Goal: Transaction & Acquisition: Book appointment/travel/reservation

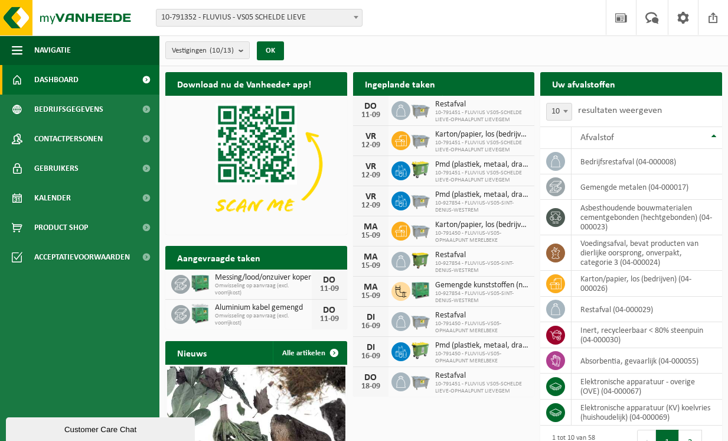
click at [355, 17] on b at bounding box center [356, 17] width 5 height 3
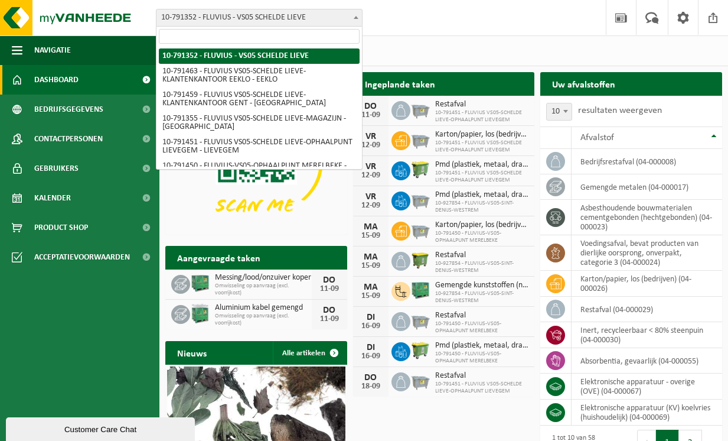
click at [354, 18] on b at bounding box center [356, 17] width 5 height 3
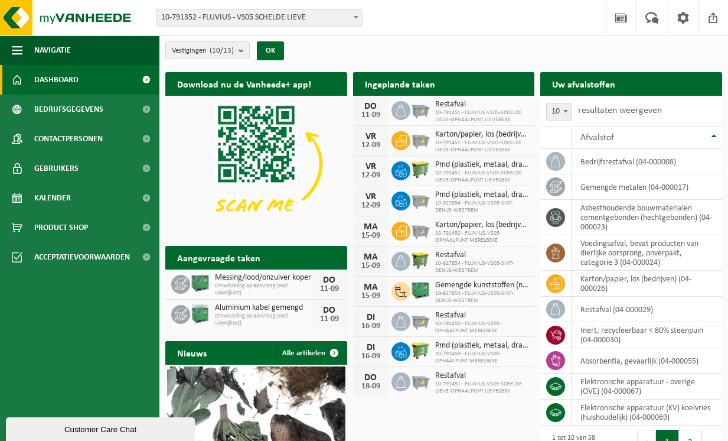
click at [357, 15] on span at bounding box center [356, 16] width 12 height 15
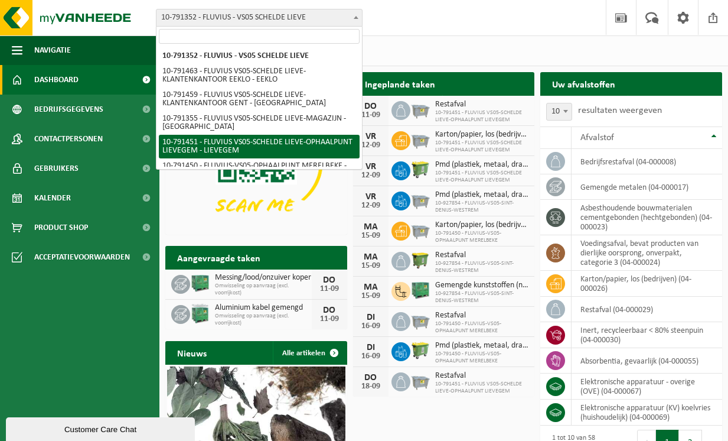
select select "30217"
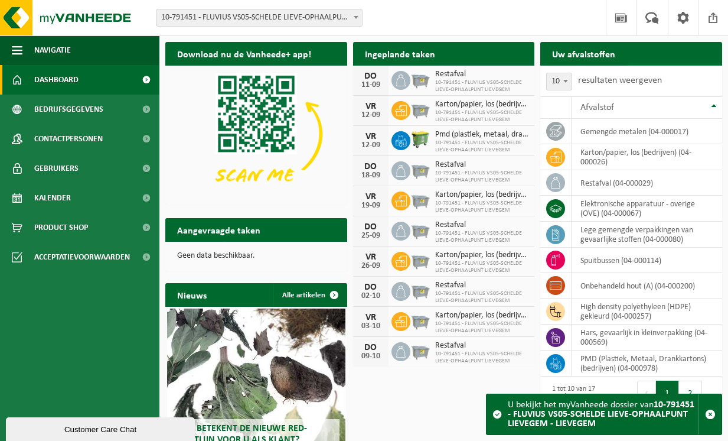
click at [709, 65] on span at bounding box center [709, 77] width 24 height 24
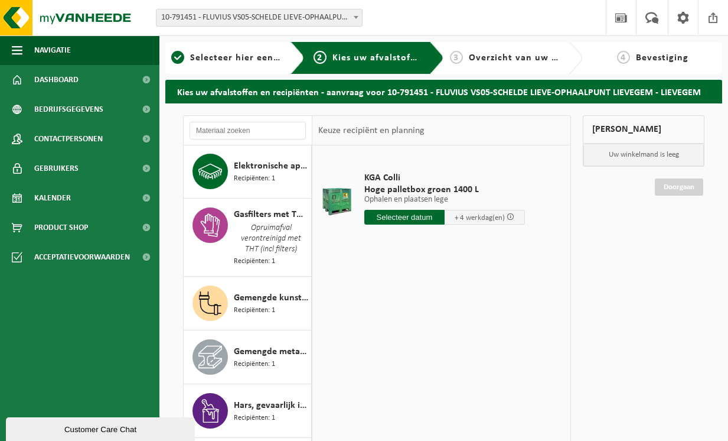
scroll to position [60, 0]
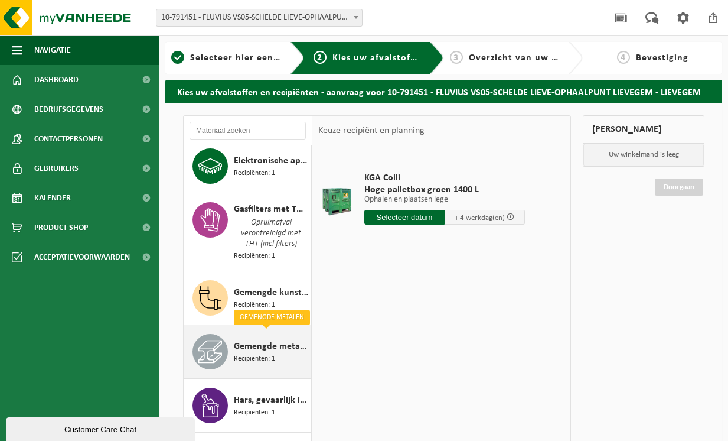
click at [255, 343] on span "Gemengde metalen" at bounding box center [271, 346] width 74 height 14
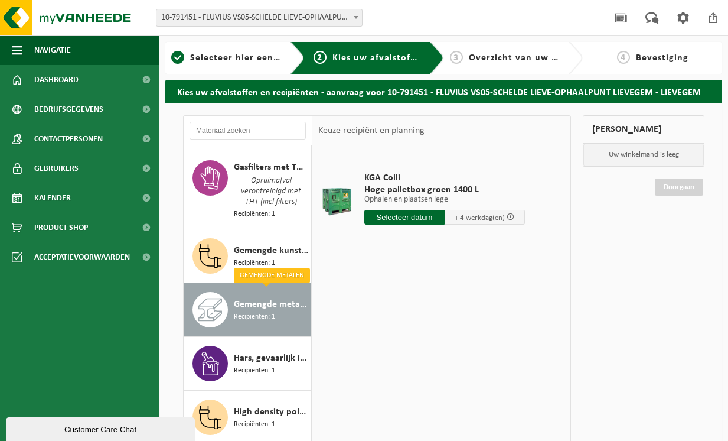
scroll to position [236, 0]
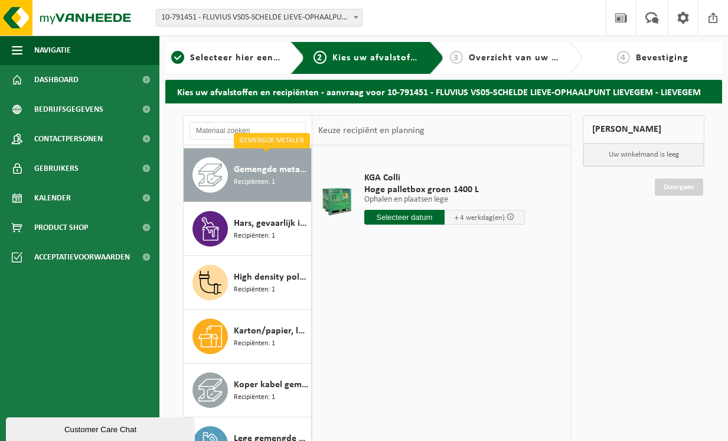
click at [417, 217] on input "text" at bounding box center [404, 217] width 80 height 15
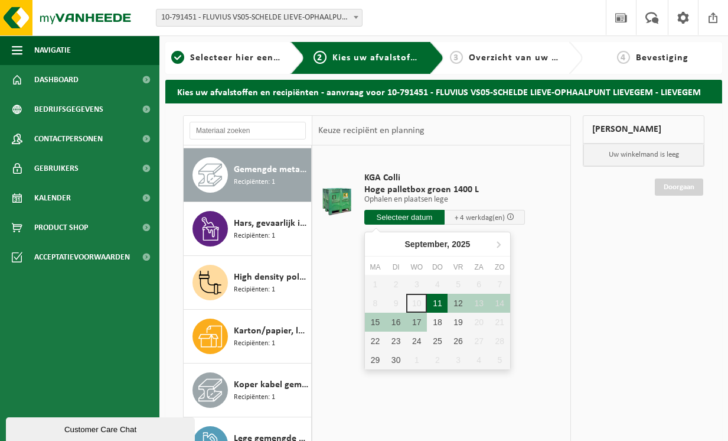
click at [438, 302] on div "11" at bounding box center [437, 302] width 21 height 19
type input "Van 2025-09-11"
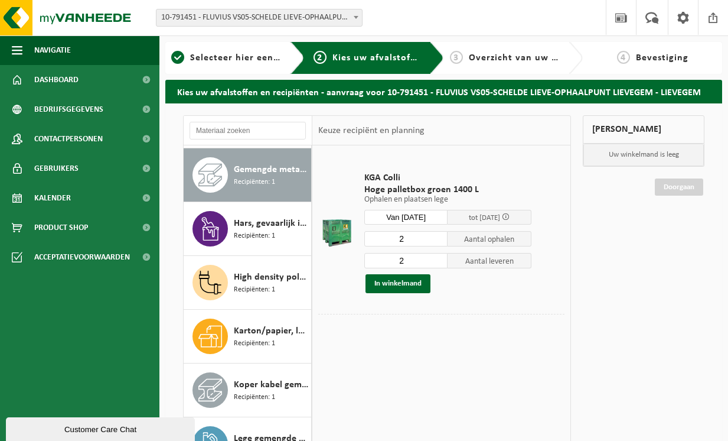
click at [417, 237] on input "2" at bounding box center [406, 238] width 84 height 15
type input "1"
click at [415, 258] on input "2" at bounding box center [406, 260] width 84 height 15
type input "1"
click at [406, 283] on button "In winkelmand" at bounding box center [398, 283] width 65 height 19
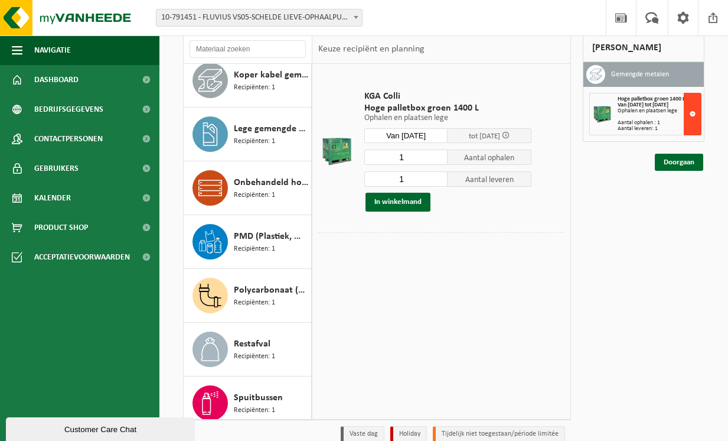
scroll to position [435, 0]
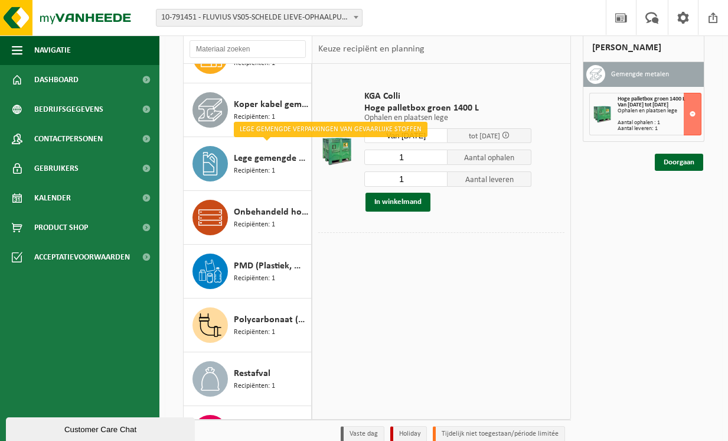
click at [511, 293] on div "KGA Colli Hoge palletbox groen 1400 L Ophalen en plaatsen lege Ophalen en plaat…" at bounding box center [441, 241] width 258 height 354
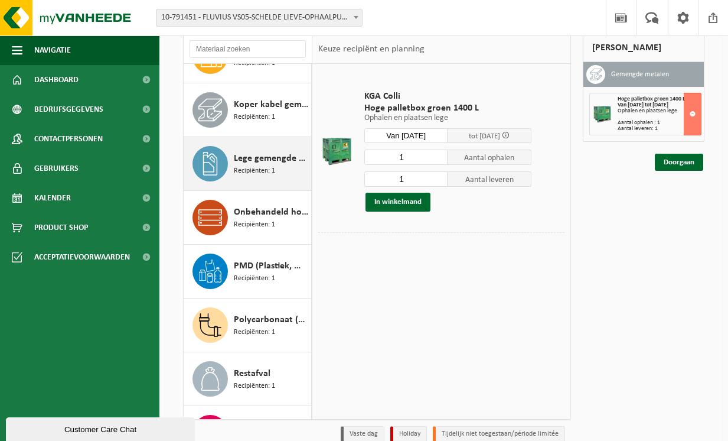
click at [262, 165] on span "Recipiënten: 1" at bounding box center [254, 170] width 41 height 11
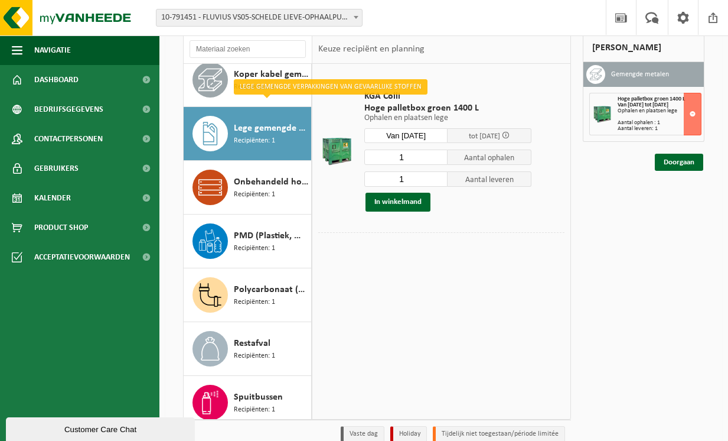
scroll to position [505, 0]
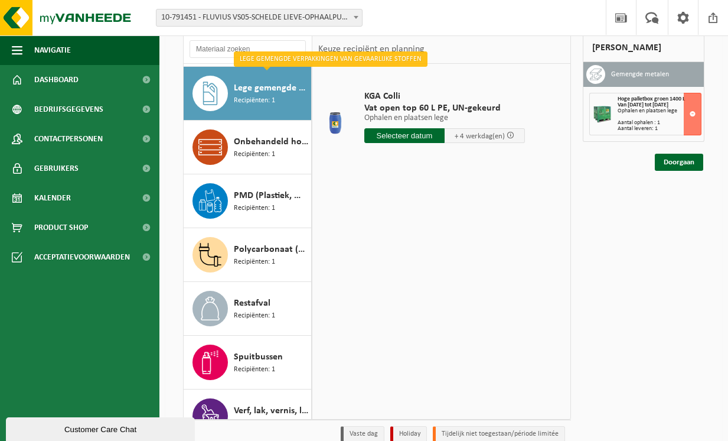
click at [413, 140] on input "text" at bounding box center [404, 135] width 80 height 15
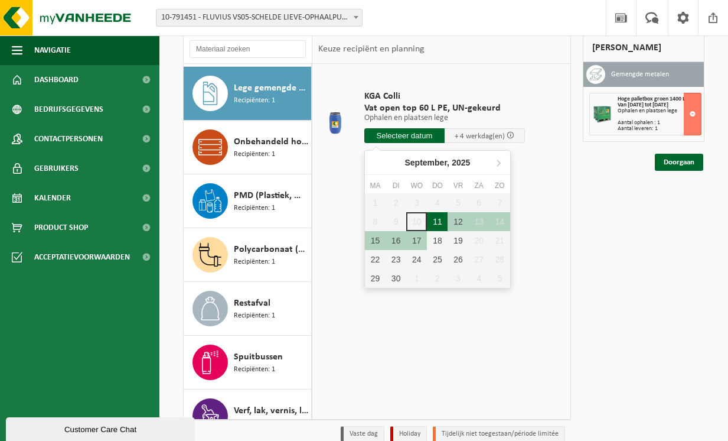
click at [436, 222] on div "11" at bounding box center [437, 221] width 21 height 19
type input "Van 2025-09-11"
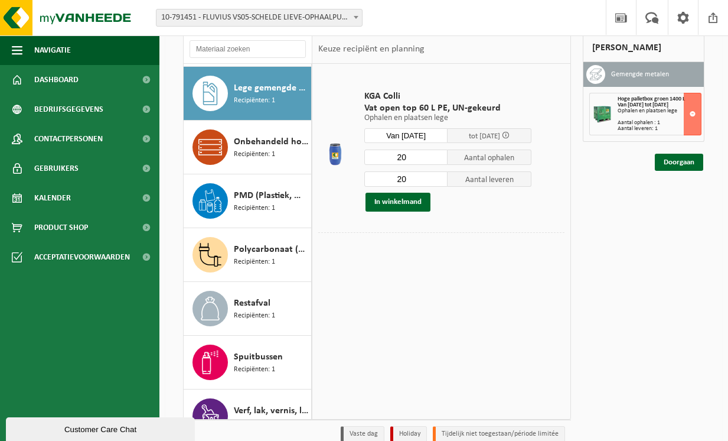
click at [415, 158] on input "20" at bounding box center [406, 156] width 84 height 15
type input "2"
type input "1"
click at [419, 184] on input "20" at bounding box center [406, 178] width 84 height 15
type input "2"
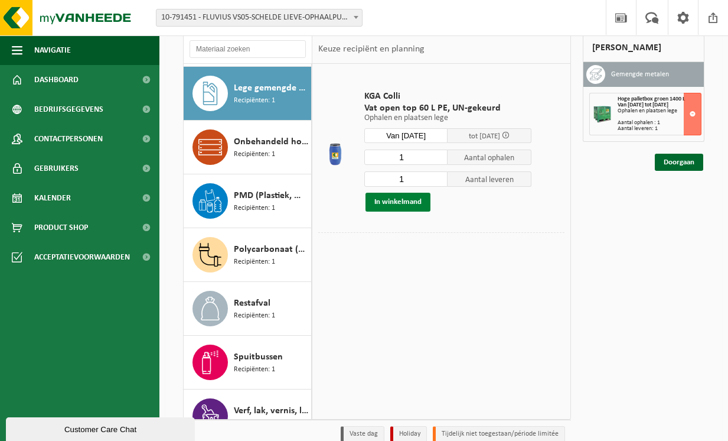
type input "1"
click at [402, 201] on button "In winkelmand" at bounding box center [398, 201] width 65 height 19
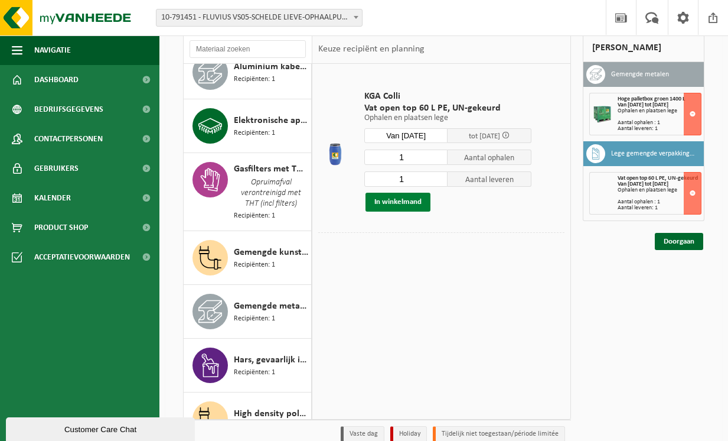
scroll to position [0, 0]
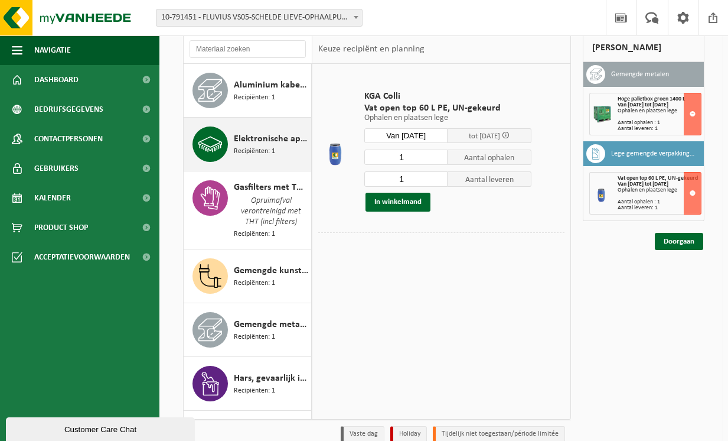
click at [249, 146] on span "Recipiënten: 1" at bounding box center [254, 151] width 41 height 11
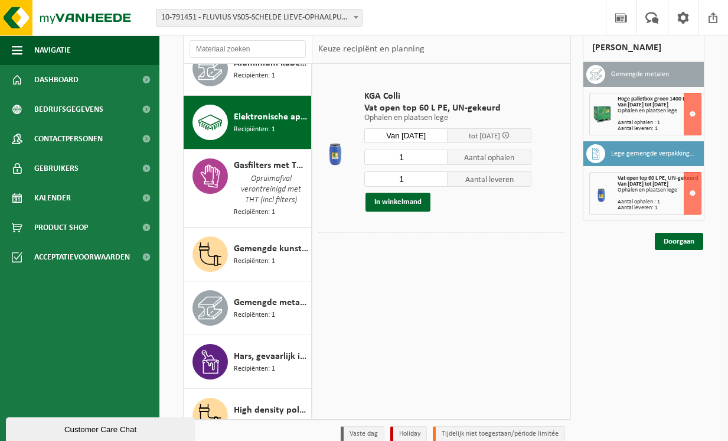
scroll to position [54, 0]
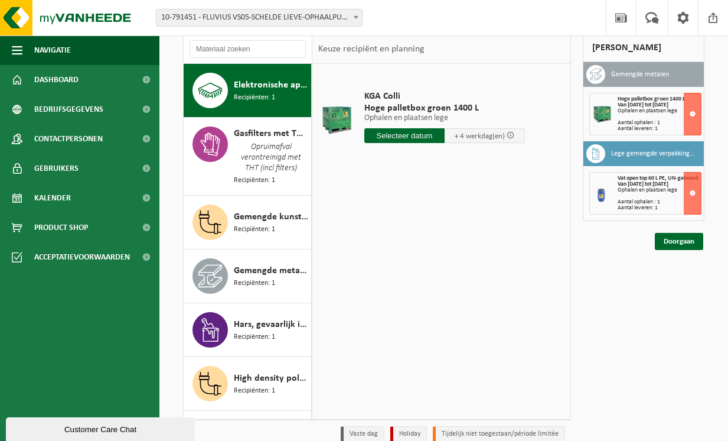
click at [426, 132] on input "text" at bounding box center [404, 135] width 80 height 15
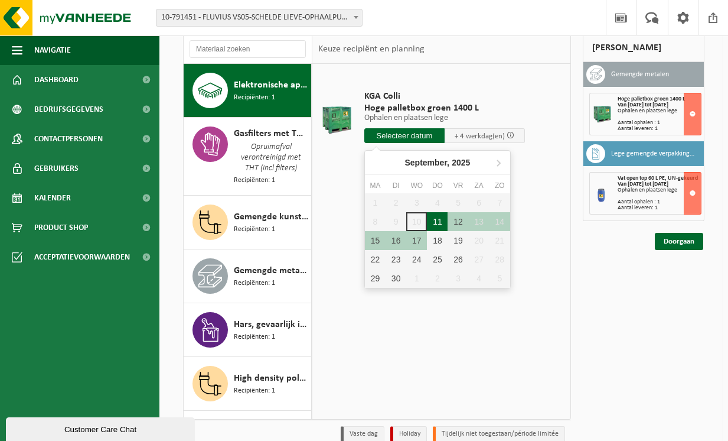
click at [436, 221] on div "11" at bounding box center [437, 221] width 21 height 19
type input "Van 2025-09-11"
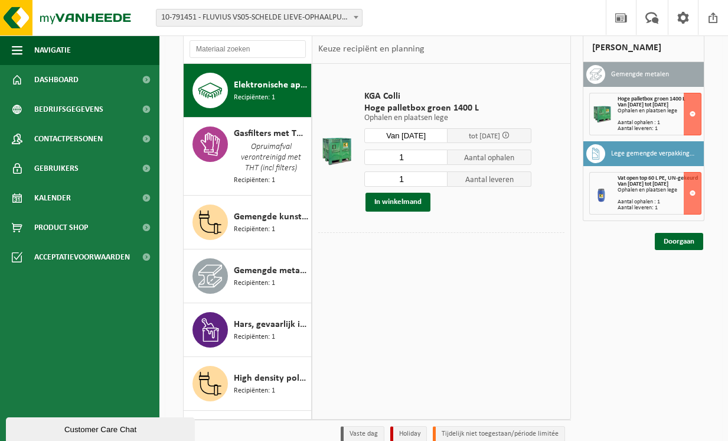
click at [413, 205] on button "In winkelmand" at bounding box center [398, 201] width 65 height 19
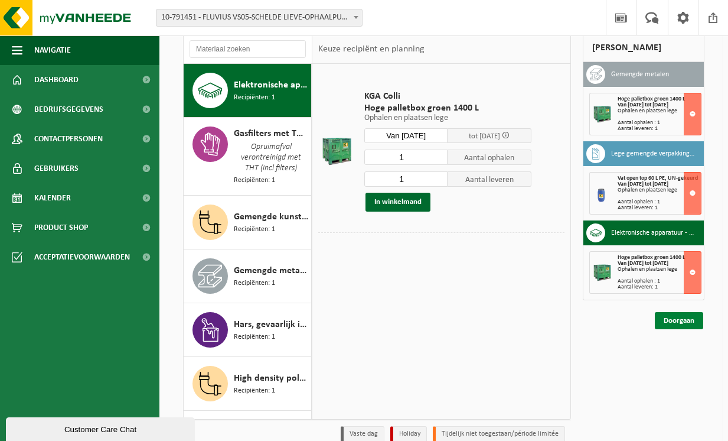
click at [679, 320] on link "Doorgaan" at bounding box center [679, 320] width 48 height 17
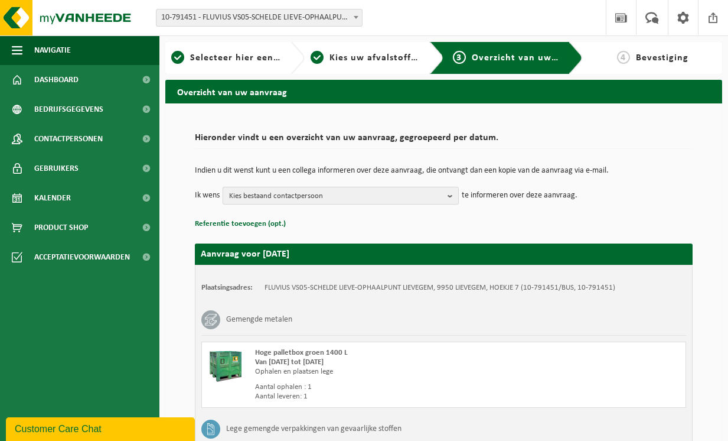
click at [449, 197] on b "button" at bounding box center [453, 195] width 11 height 17
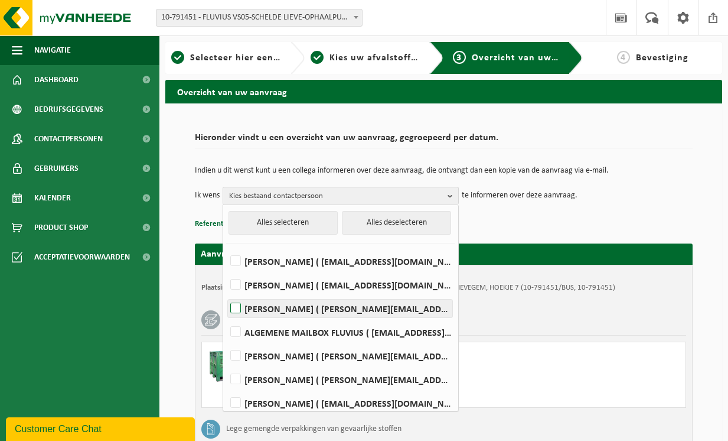
click at [239, 282] on label "JASKA DE TAVERNIER ( jaska.detavernier@fluvius.be )" at bounding box center [340, 285] width 224 height 18
click at [226, 270] on input "JASKA DE TAVERNIER ( jaska.detavernier@fluvius.be )" at bounding box center [226, 269] width 1 height 1
checkbox input "true"
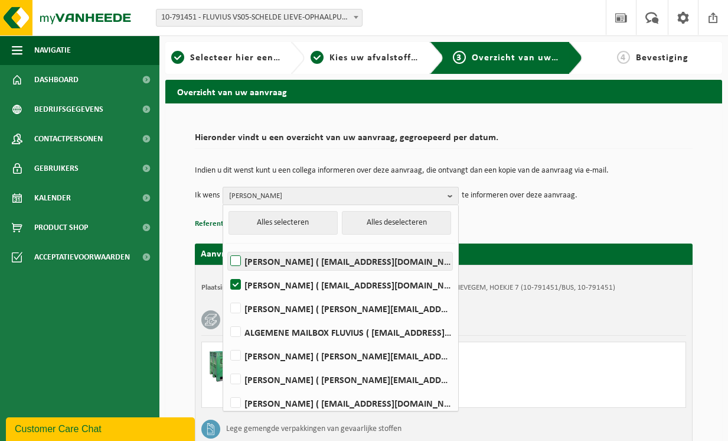
click at [240, 257] on label "TINEKE DE GRAVE ( angent@fluvius.be )" at bounding box center [340, 261] width 224 height 18
click at [226, 246] on input "TINEKE DE GRAVE ( angent@fluvius.be )" at bounding box center [226, 246] width 1 height 1
checkbox input "true"
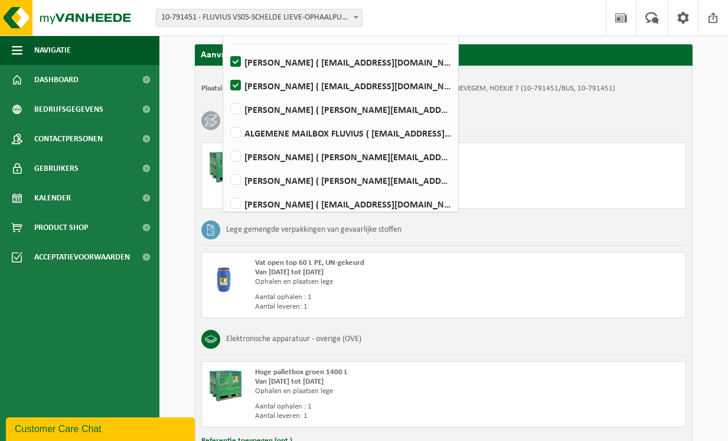
scroll to position [205, 0]
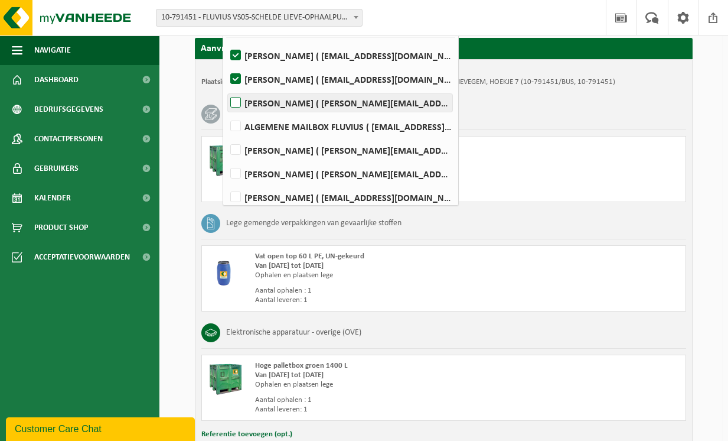
click at [236, 100] on label "Nathalie Deraedt ( nathalie.deraedt@fluvius.be )" at bounding box center [340, 103] width 224 height 18
click at [226, 88] on input "Nathalie Deraedt ( nathalie.deraedt@fluvius.be )" at bounding box center [226, 87] width 1 height 1
checkbox input "true"
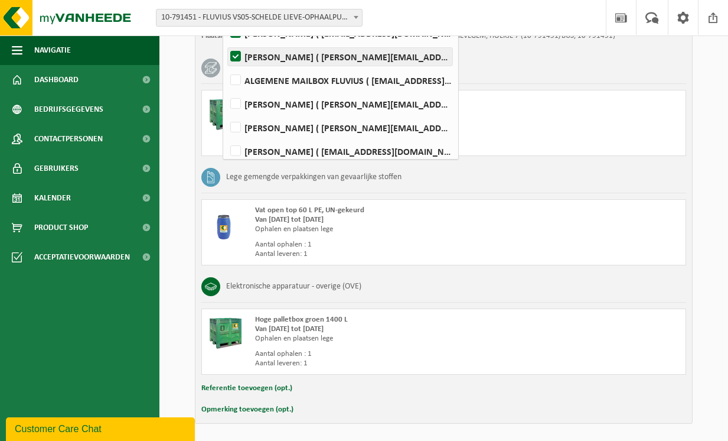
scroll to position [294, 0]
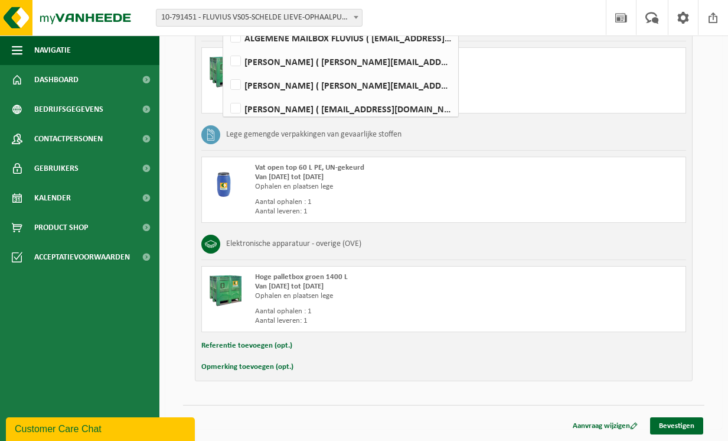
click at [678, 424] on link "Bevestigen" at bounding box center [676, 425] width 53 height 17
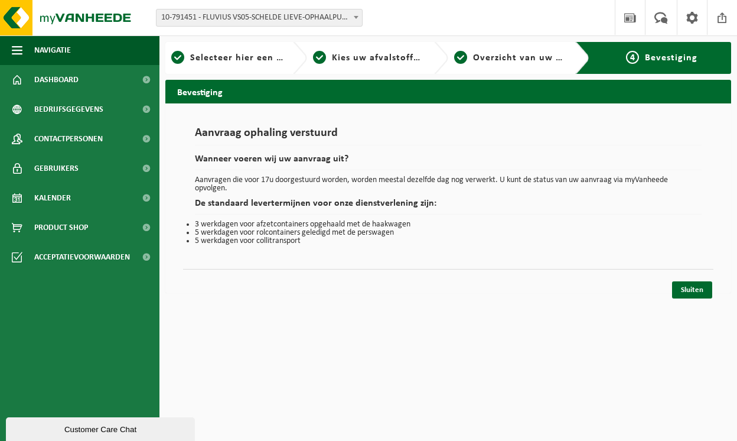
click at [694, 291] on link "Sluiten" at bounding box center [692, 289] width 40 height 17
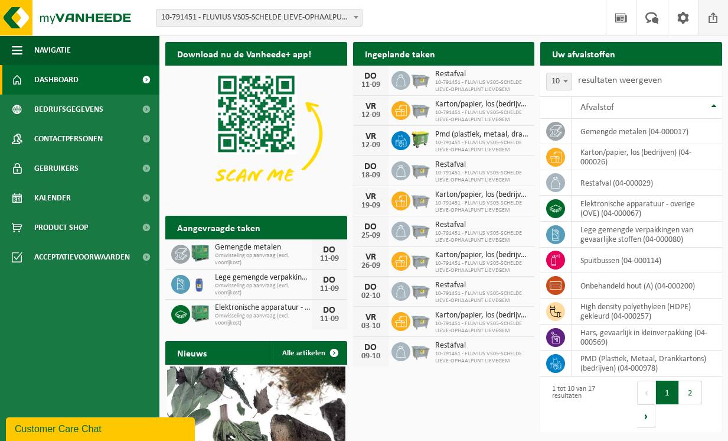
click at [715, 20] on span at bounding box center [713, 17] width 18 height 35
